Goal: Information Seeking & Learning: Learn about a topic

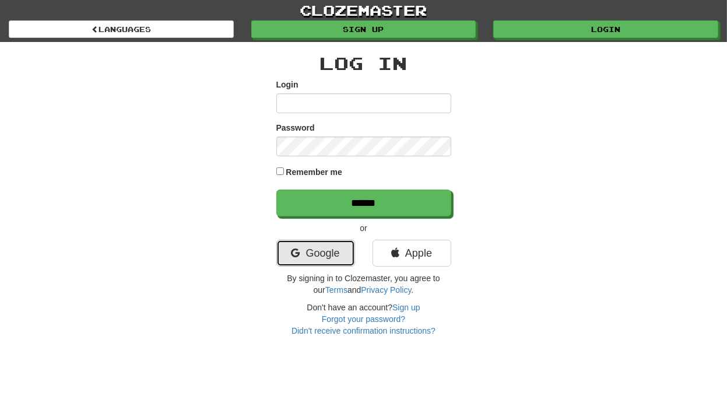
click at [322, 248] on link "Google" at bounding box center [315, 253] width 79 height 27
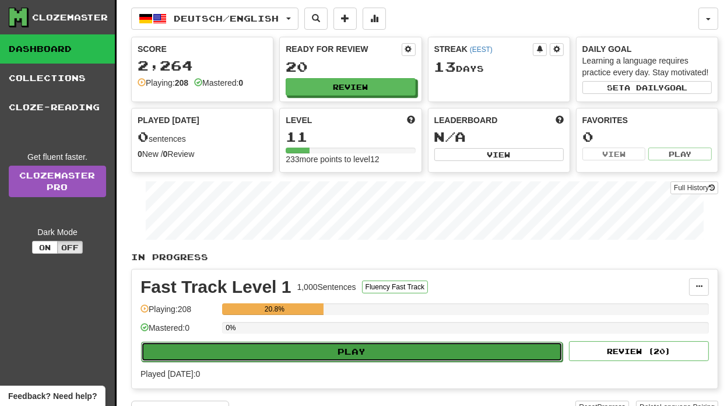
click at [373, 343] on button "Play" at bounding box center [351, 352] width 421 height 20
select select "**"
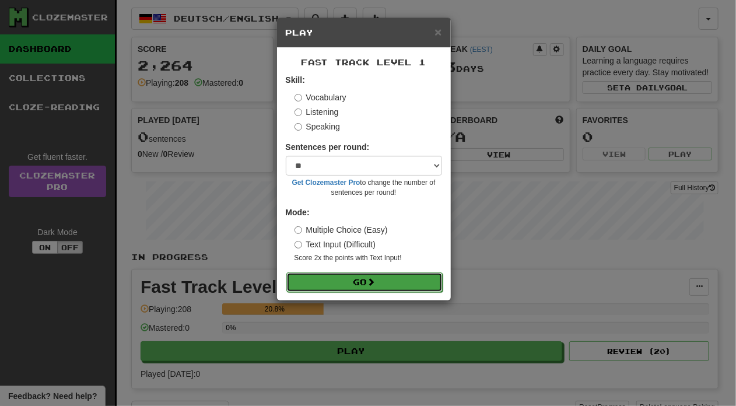
click at [347, 277] on button "Go" at bounding box center [364, 282] width 156 height 20
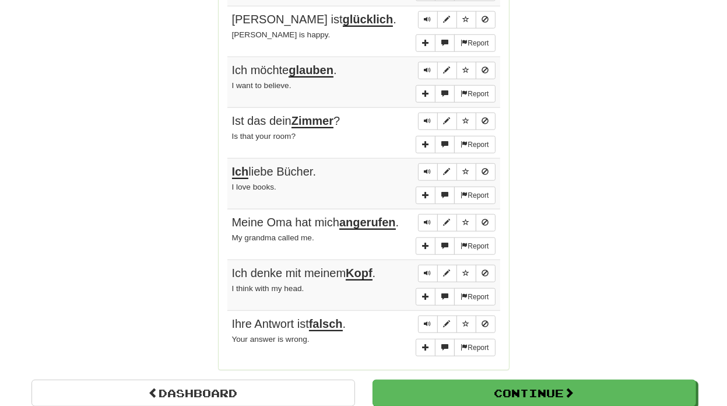
scroll to position [848, 0]
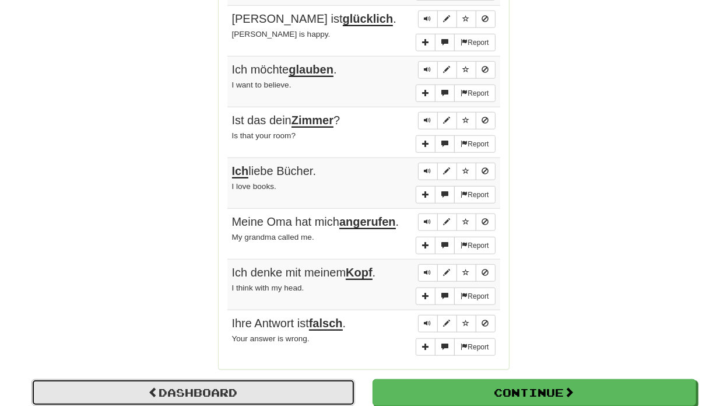
click at [170, 386] on link "Dashboard" at bounding box center [193, 392] width 324 height 27
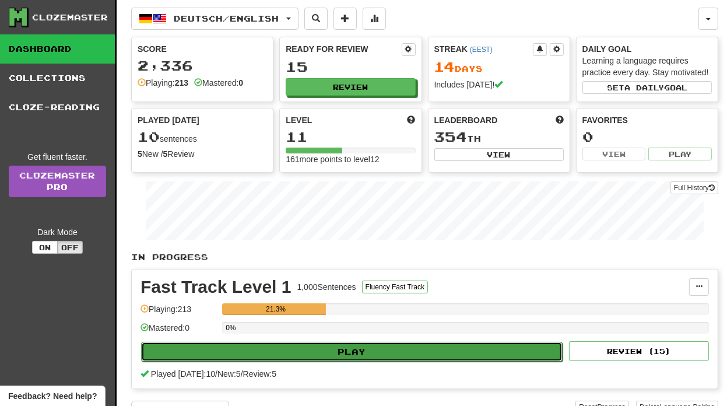
click at [385, 347] on button "Play" at bounding box center [351, 352] width 421 height 20
select select "**"
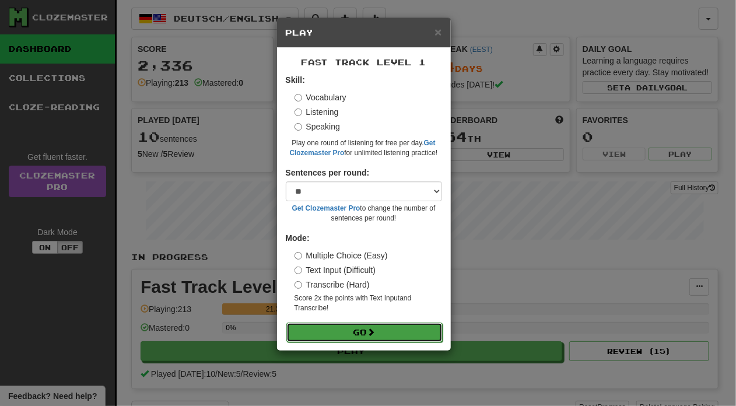
click at [350, 330] on button "Go" at bounding box center [364, 332] width 156 height 20
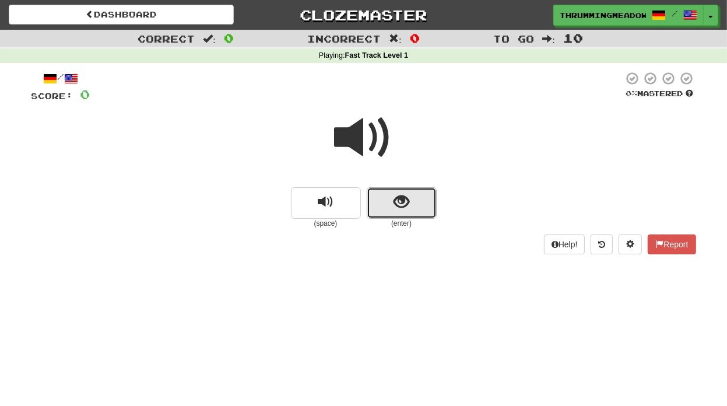
click at [406, 208] on span "show sentence" at bounding box center [401, 202] width 16 height 16
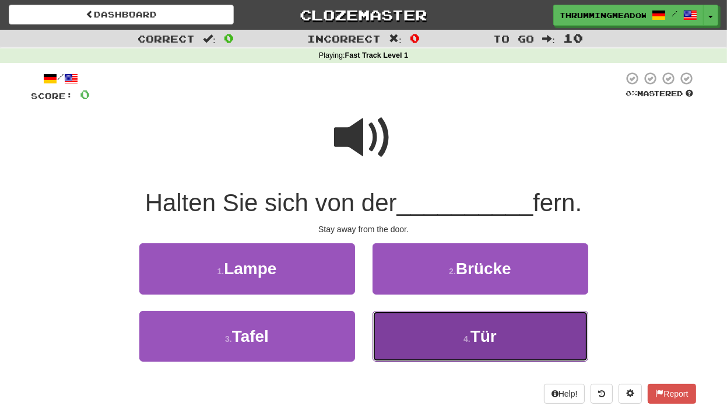
click at [480, 338] on span "Tür" at bounding box center [483, 336] width 26 height 18
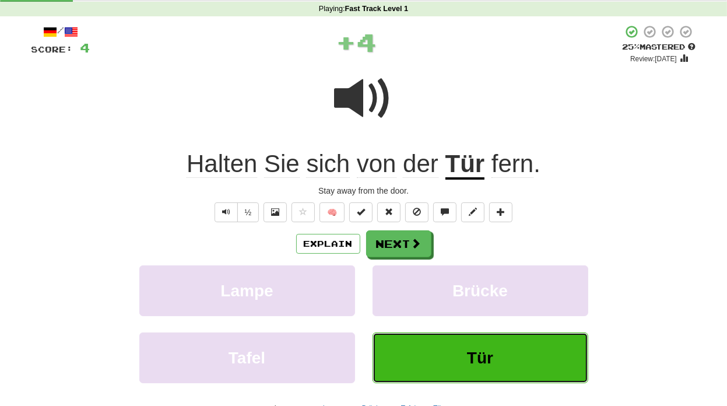
scroll to position [48, 0]
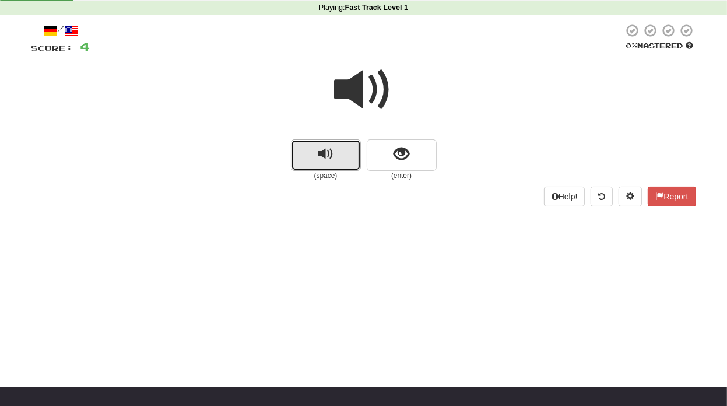
click at [327, 162] on span "replay audio" at bounding box center [326, 154] width 16 height 16
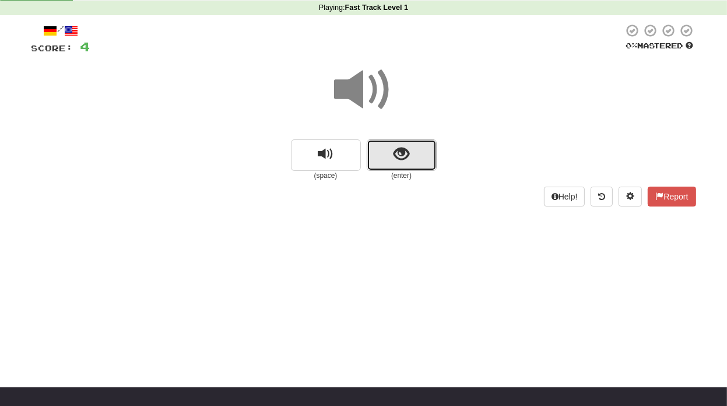
click at [406, 160] on span "show sentence" at bounding box center [401, 154] width 16 height 16
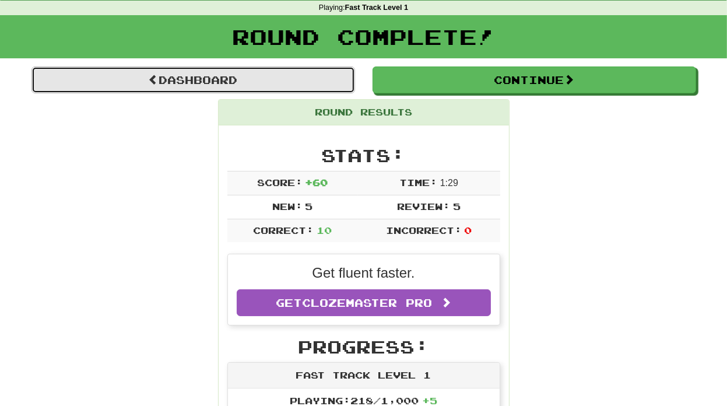
click at [186, 83] on link "Dashboard" at bounding box center [193, 79] width 324 height 27
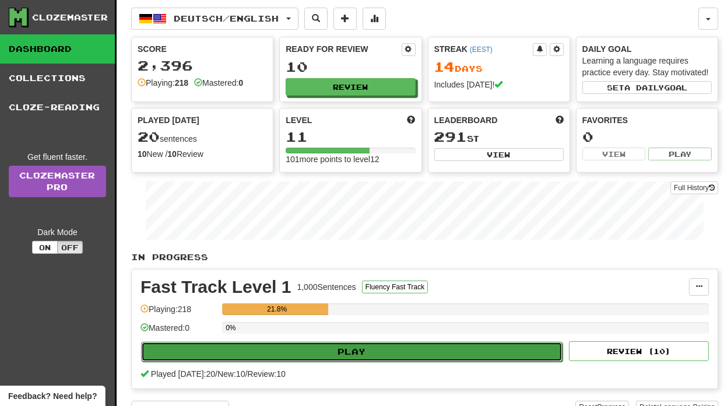
click at [342, 354] on button "Play" at bounding box center [351, 352] width 421 height 20
select select "**"
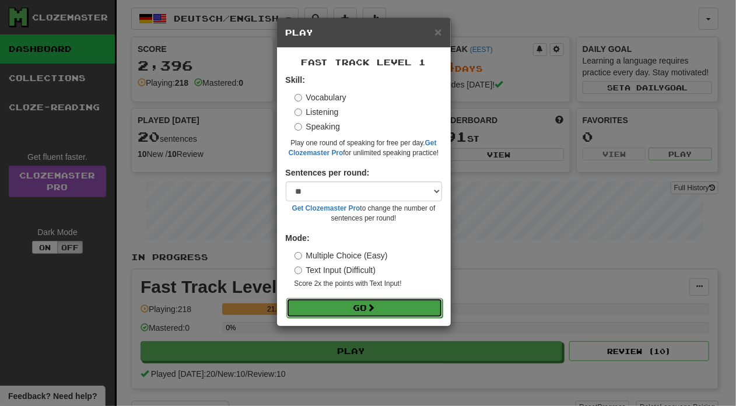
click at [352, 305] on button "Go" at bounding box center [364, 308] width 156 height 20
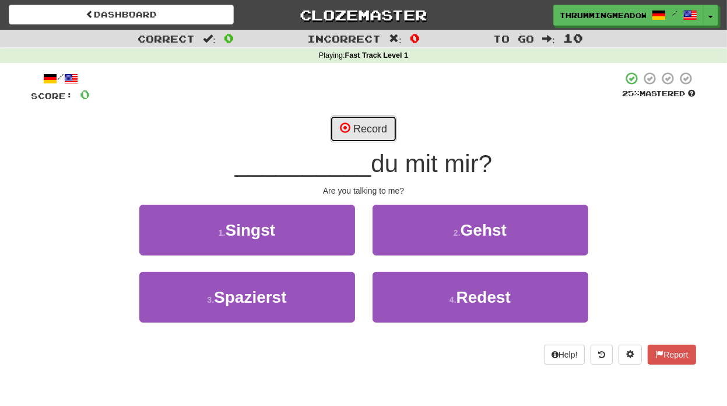
click at [366, 136] on button "Record" at bounding box center [363, 128] width 67 height 27
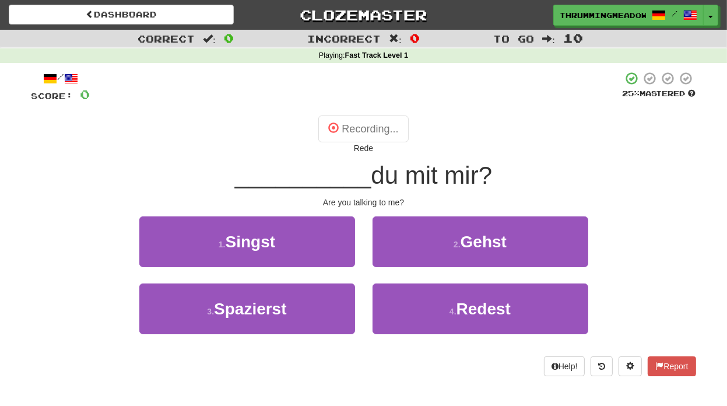
click at [484, 160] on div "__________ du mit mir?" at bounding box center [363, 176] width 665 height 32
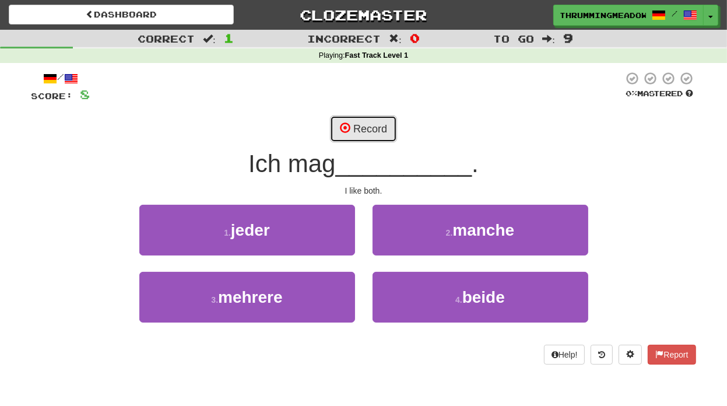
click at [345, 126] on span at bounding box center [345, 127] width 10 height 10
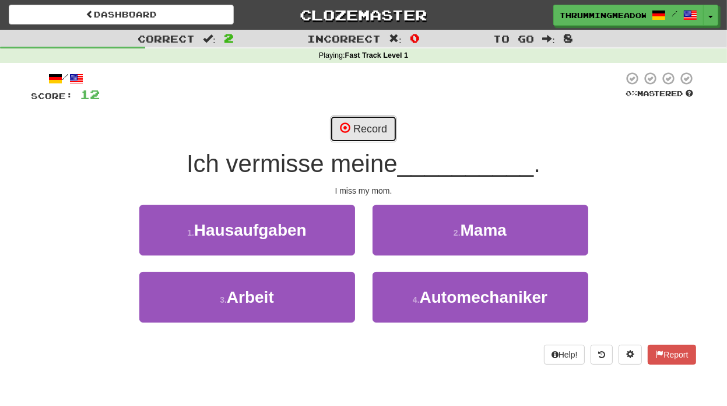
click at [345, 126] on span at bounding box center [345, 127] width 10 height 10
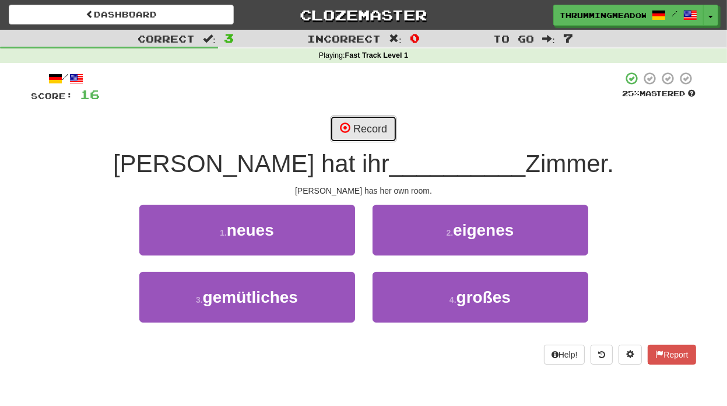
click at [345, 126] on span at bounding box center [345, 127] width 10 height 10
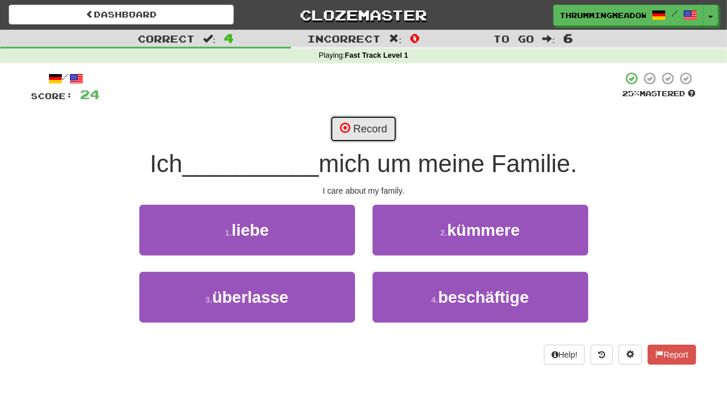
click at [370, 124] on button "Record" at bounding box center [363, 128] width 67 height 27
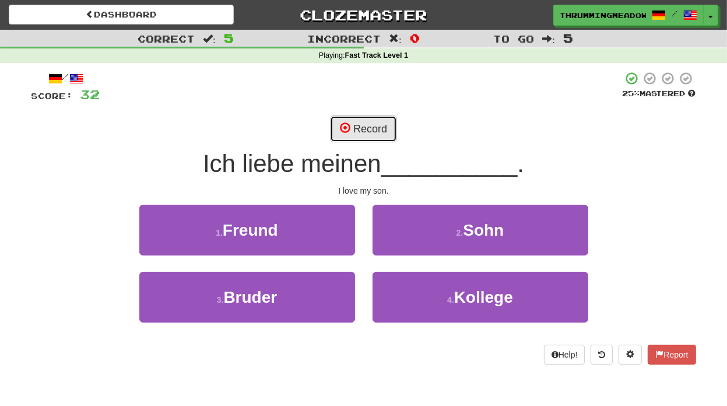
click at [371, 133] on button "Record" at bounding box center [363, 128] width 67 height 27
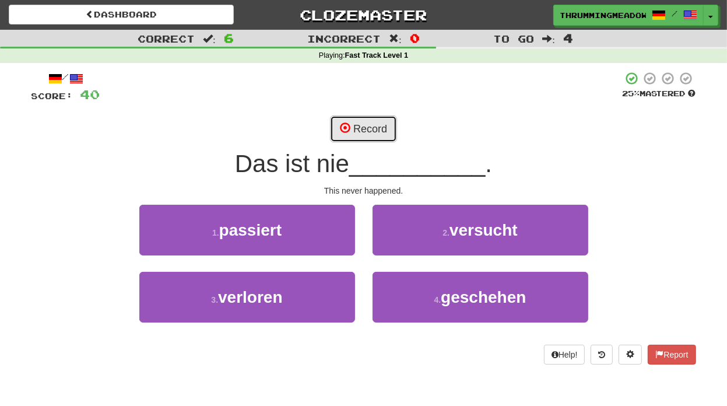
click at [363, 130] on button "Record" at bounding box center [363, 128] width 67 height 27
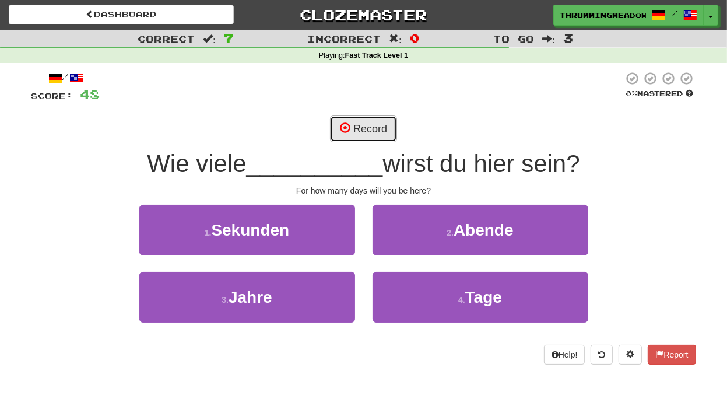
click at [363, 130] on button "Record" at bounding box center [363, 128] width 67 height 27
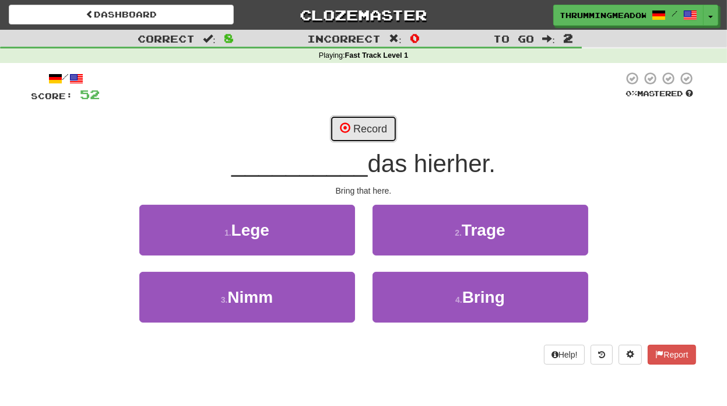
click at [363, 130] on button "Record" at bounding box center [363, 128] width 67 height 27
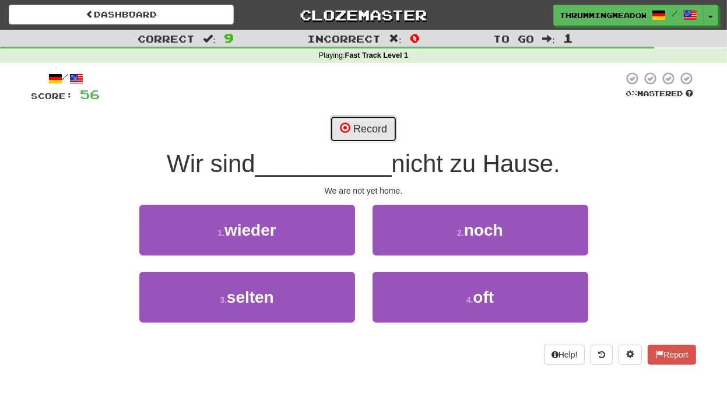
click at [359, 122] on button "Record" at bounding box center [363, 128] width 67 height 27
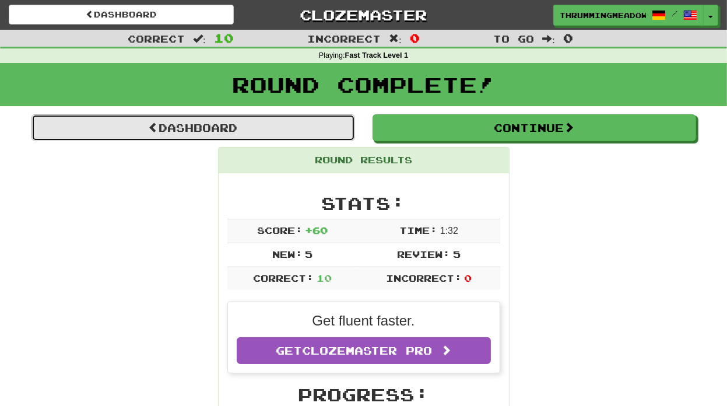
click at [170, 125] on link "Dashboard" at bounding box center [193, 127] width 324 height 27
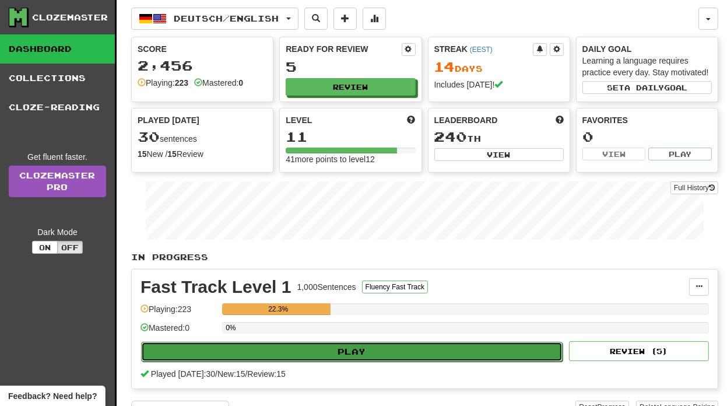
click at [366, 351] on button "Play" at bounding box center [351, 352] width 421 height 20
select select "**"
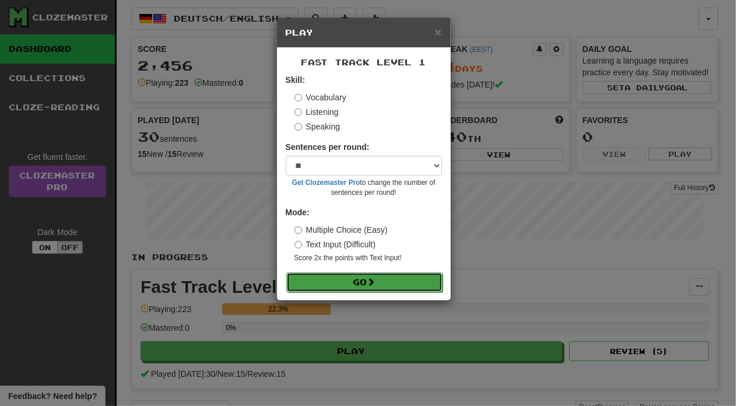
click at [343, 279] on button "Go" at bounding box center [364, 282] width 156 height 20
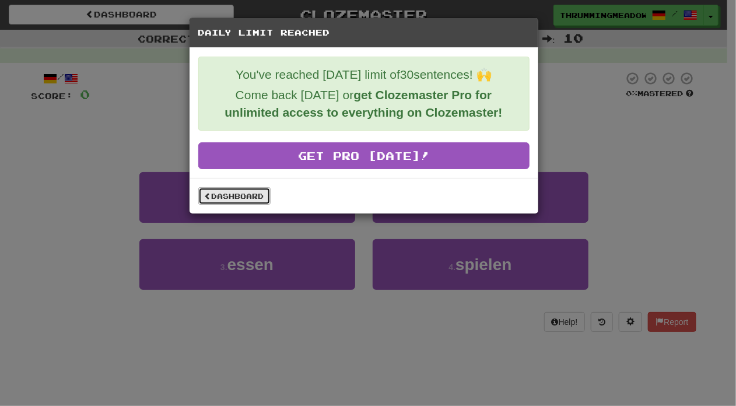
click at [241, 194] on link "Dashboard" at bounding box center [234, 195] width 72 height 17
